Goal: Find specific page/section: Find specific page/section

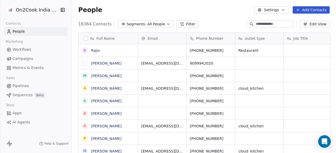
click at [83, 62] on button "grid" at bounding box center [85, 63] width 4 height 4
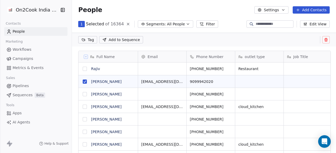
scroll to position [113, 261]
type button "on"
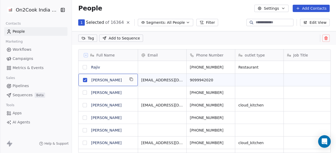
drag, startPoint x: 124, startPoint y: 81, endPoint x: 114, endPoint y: 79, distance: 9.5
click at [114, 79] on span "[PERSON_NAME]" at bounding box center [108, 80] width 34 height 5
click at [99, 21] on span "Selected" at bounding box center [95, 22] width 18 height 6
click at [126, 22] on icon at bounding box center [128, 22] width 4 height 4
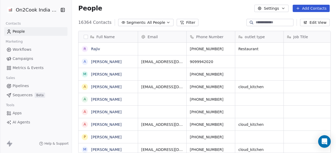
scroll to position [131, 261]
click at [84, 63] on button "grid" at bounding box center [85, 62] width 4 height 4
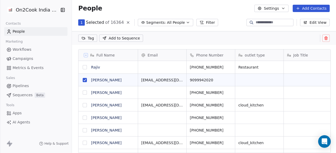
scroll to position [0, 0]
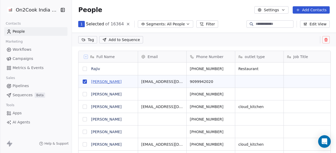
click at [94, 81] on link "[PERSON_NAME]" at bounding box center [106, 82] width 30 height 4
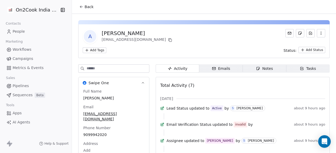
click at [81, 6] on icon at bounding box center [81, 7] width 4 height 4
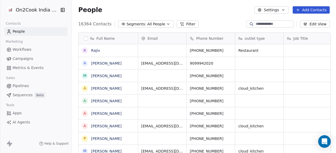
scroll to position [131, 261]
